Goal: Task Accomplishment & Management: Use online tool/utility

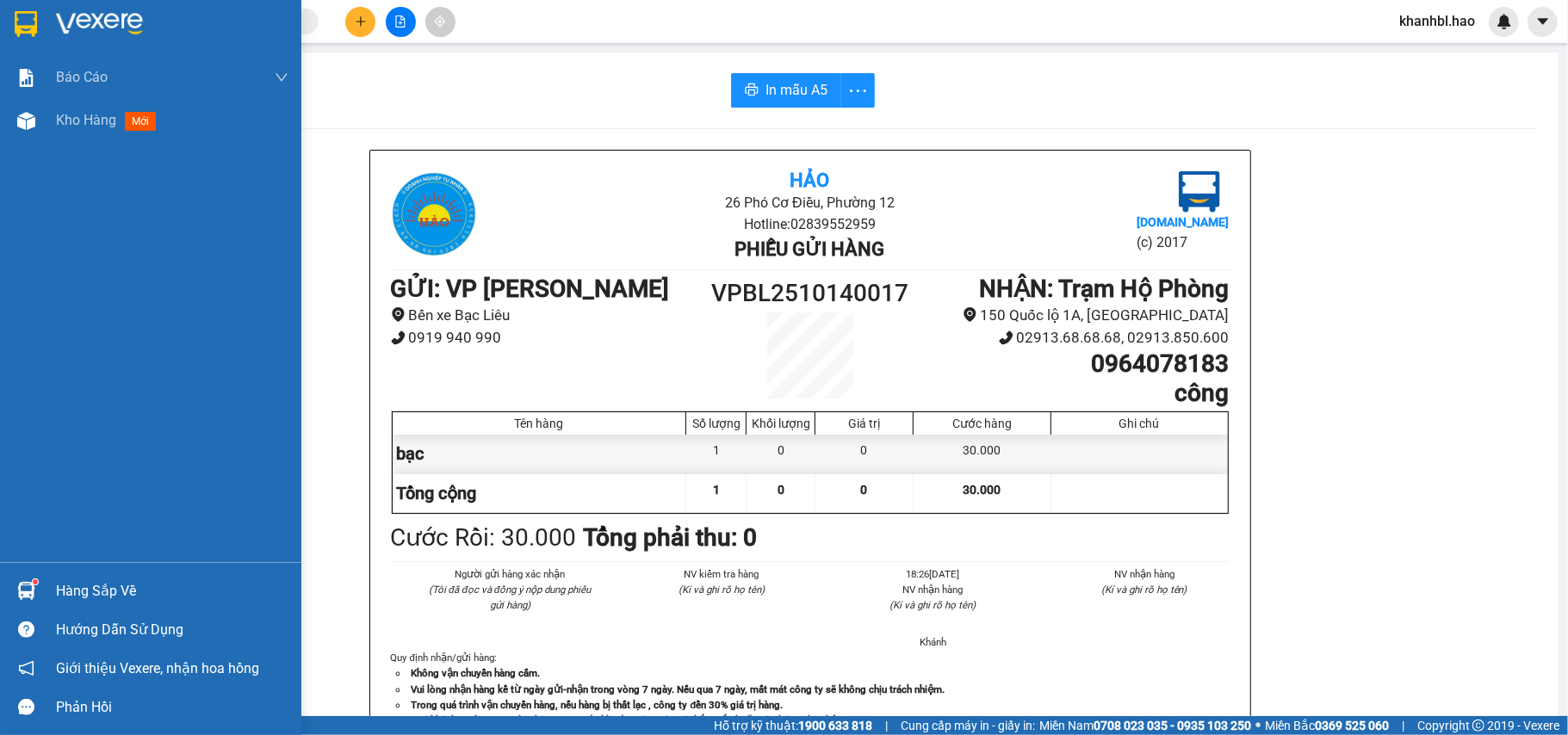
click at [21, 12] on img at bounding box center [25, 24] width 22 height 26
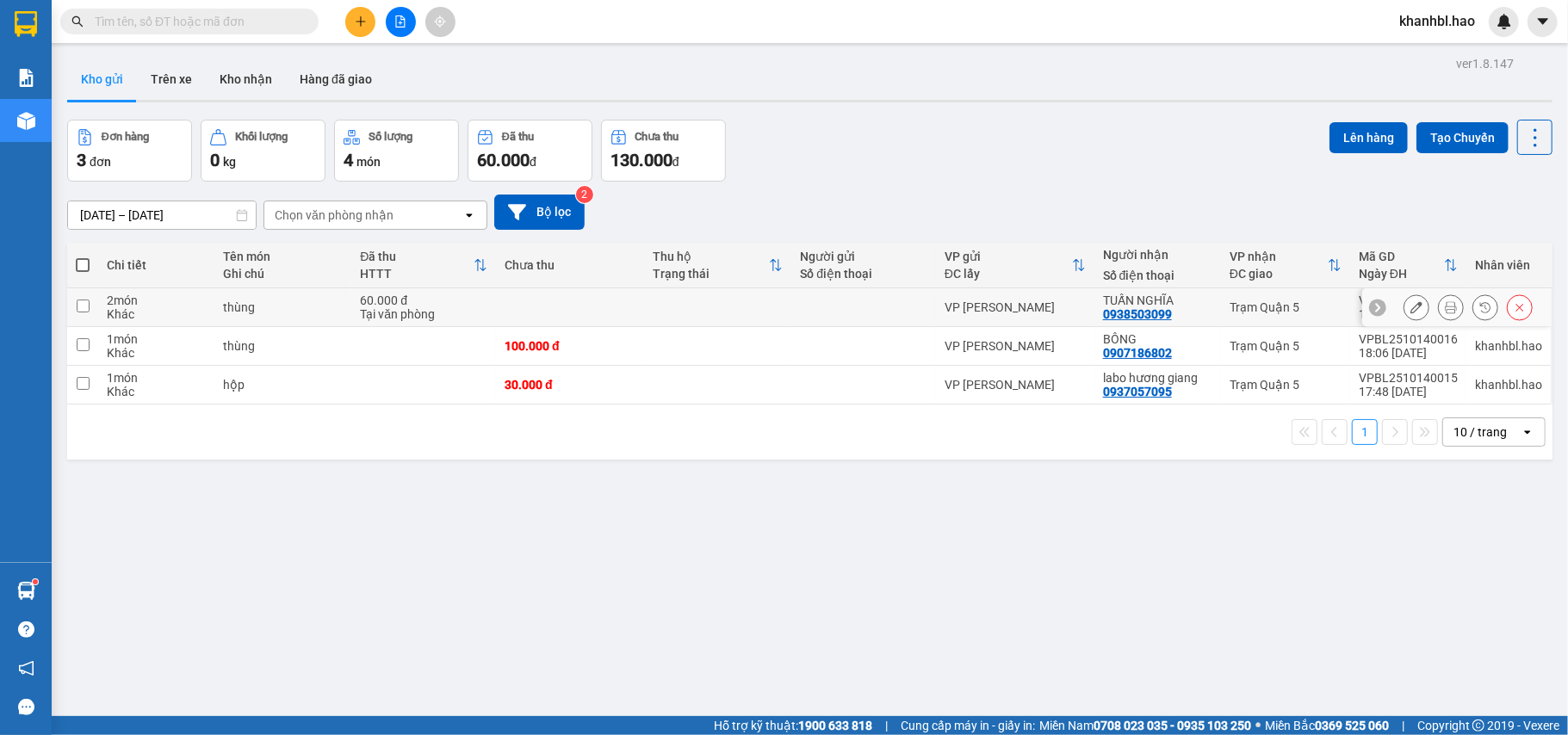
click at [1411, 308] on icon at bounding box center [1416, 307] width 12 height 12
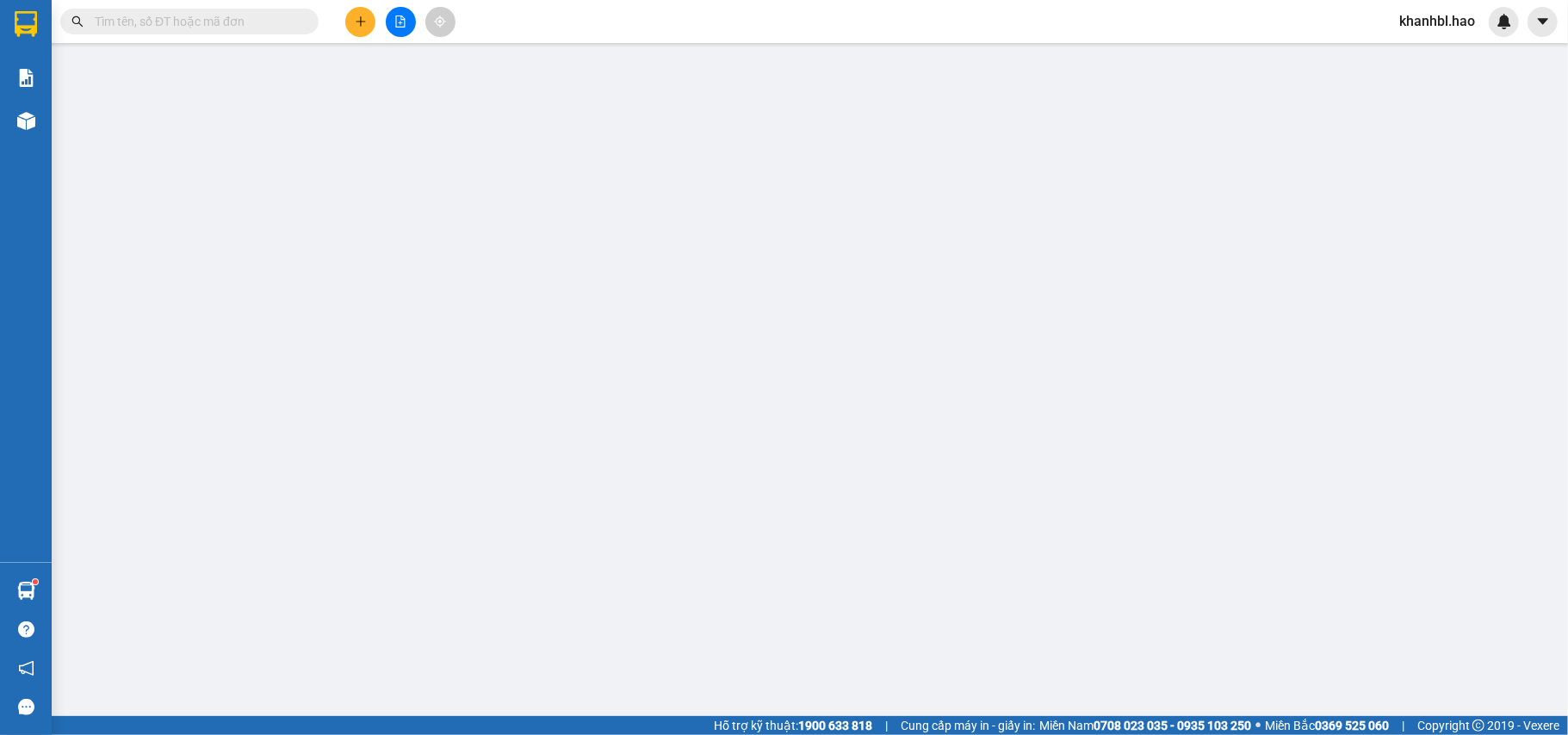
type input "0938503099"
type input "TUẤN NGHĨA"
type input "60.000"
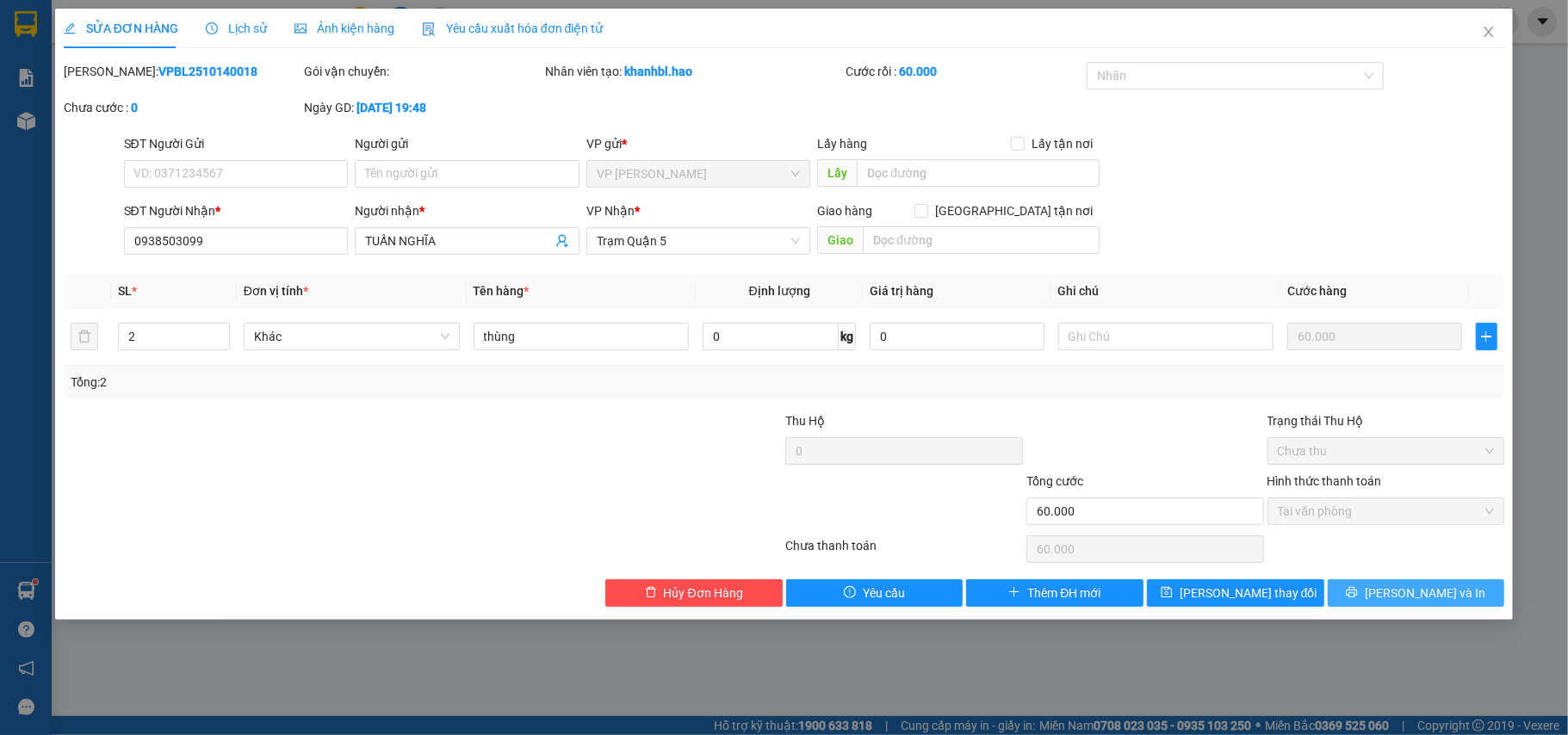
click at [1436, 592] on span "[PERSON_NAME] và In" at bounding box center [1425, 593] width 121 height 19
type input "0"
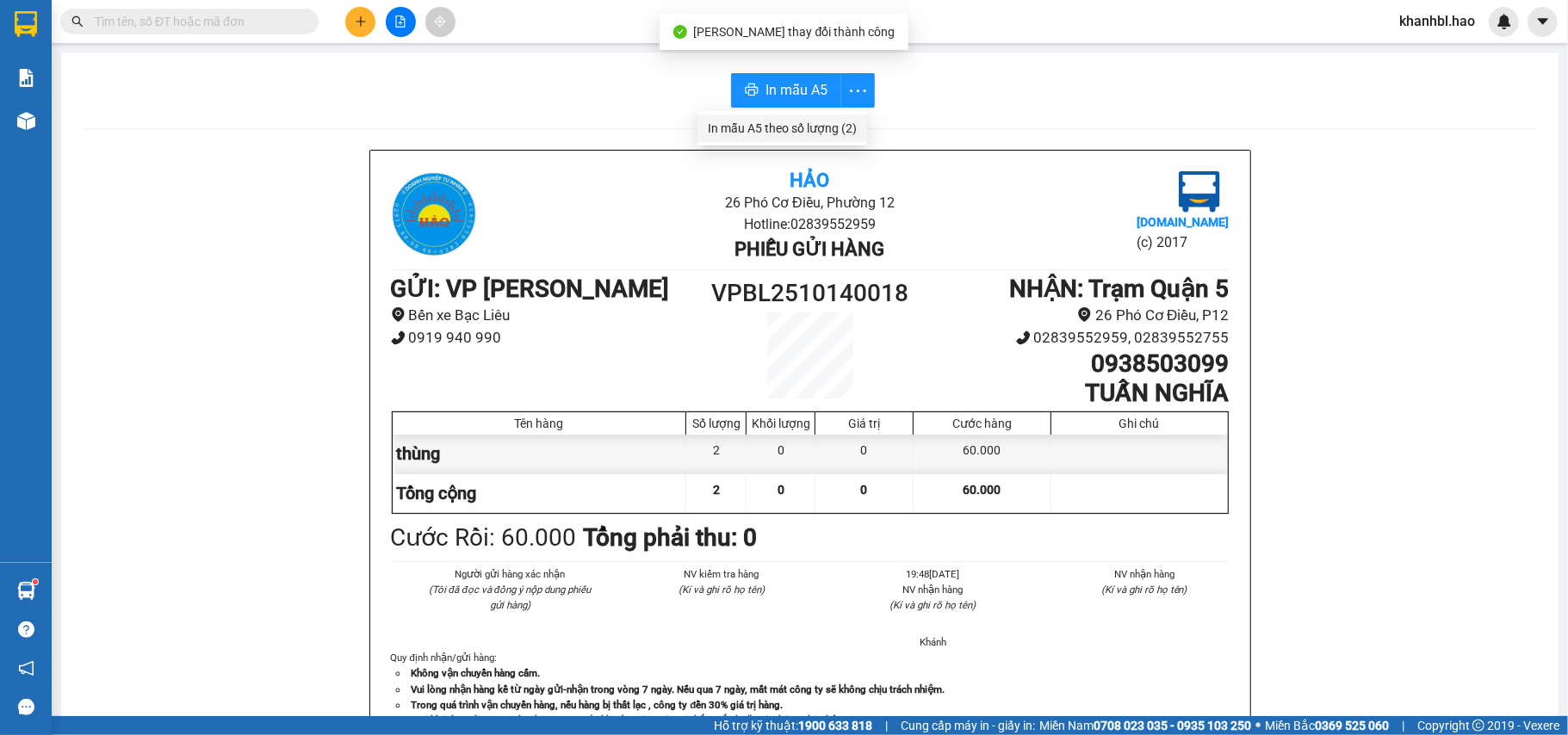
click at [844, 131] on div "In mẫu A5 theo số lượng (2)" at bounding box center [781, 129] width 149 height 19
